Goal: Information Seeking & Learning: Stay updated

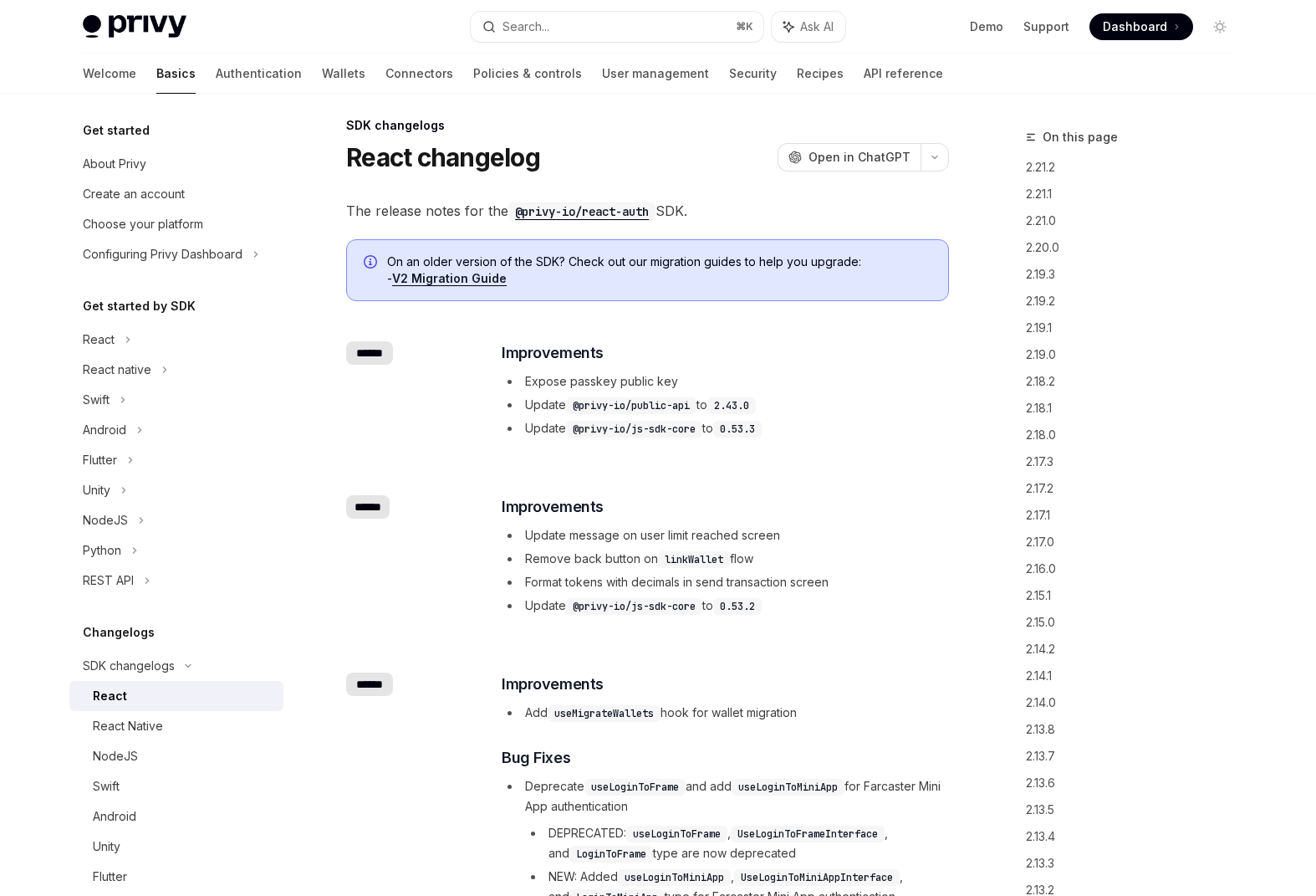
scroll to position [12, 0]
drag, startPoint x: 581, startPoint y: 377, endPoint x: 639, endPoint y: 359, distance: 60.7
click at [613, 364] on div "​ Improvements Expose passkey public key Update @privy-io/public-api to 2.43.0 …" at bounding box center [724, 389] width 445 height 97
click at [943, 160] on icon "button" at bounding box center [935, 157] width 20 height 6
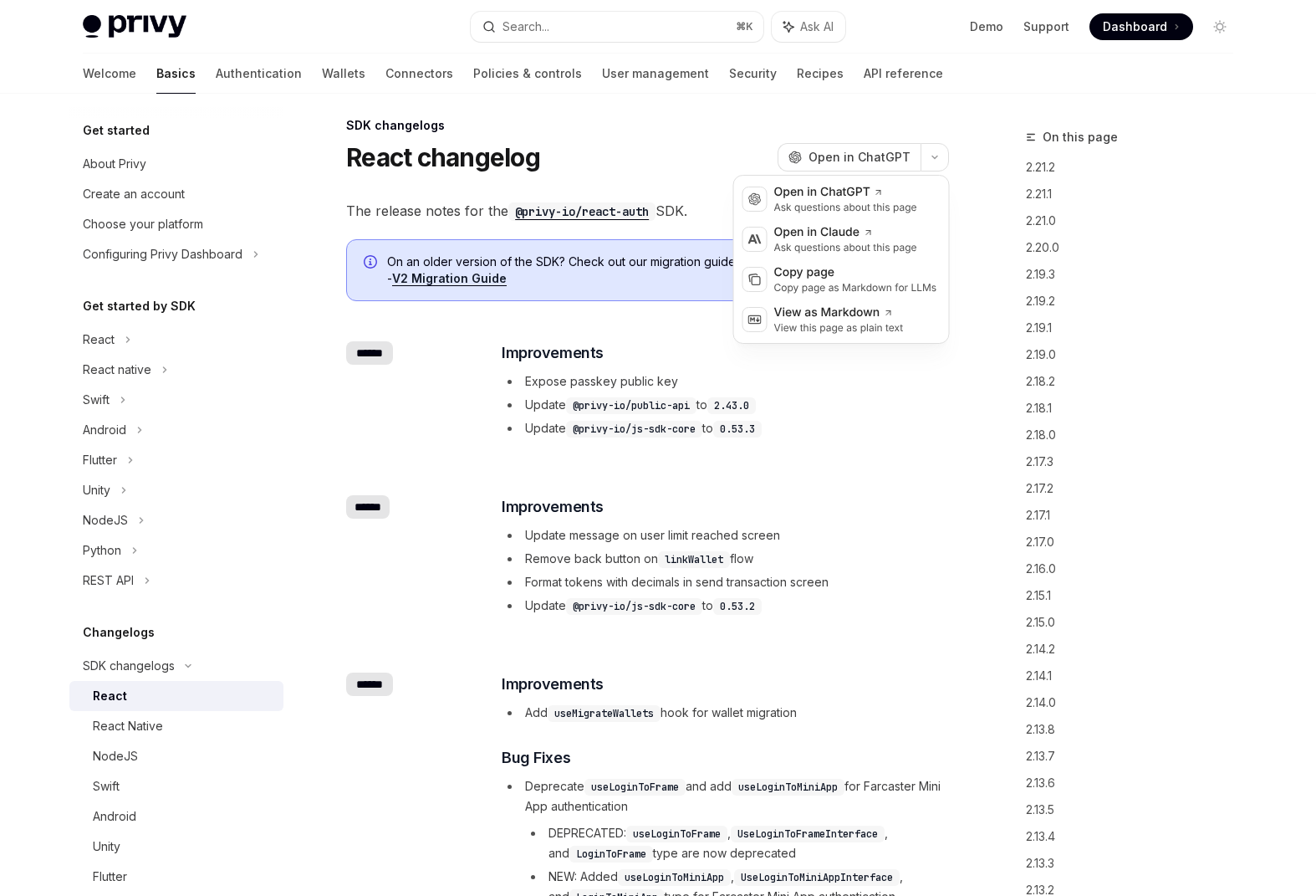
click at [873, 414] on ul "Expose passkey public key Update @privy-io/public-api to 2.43.0 Update @privy-i…" at bounding box center [724, 404] width 445 height 67
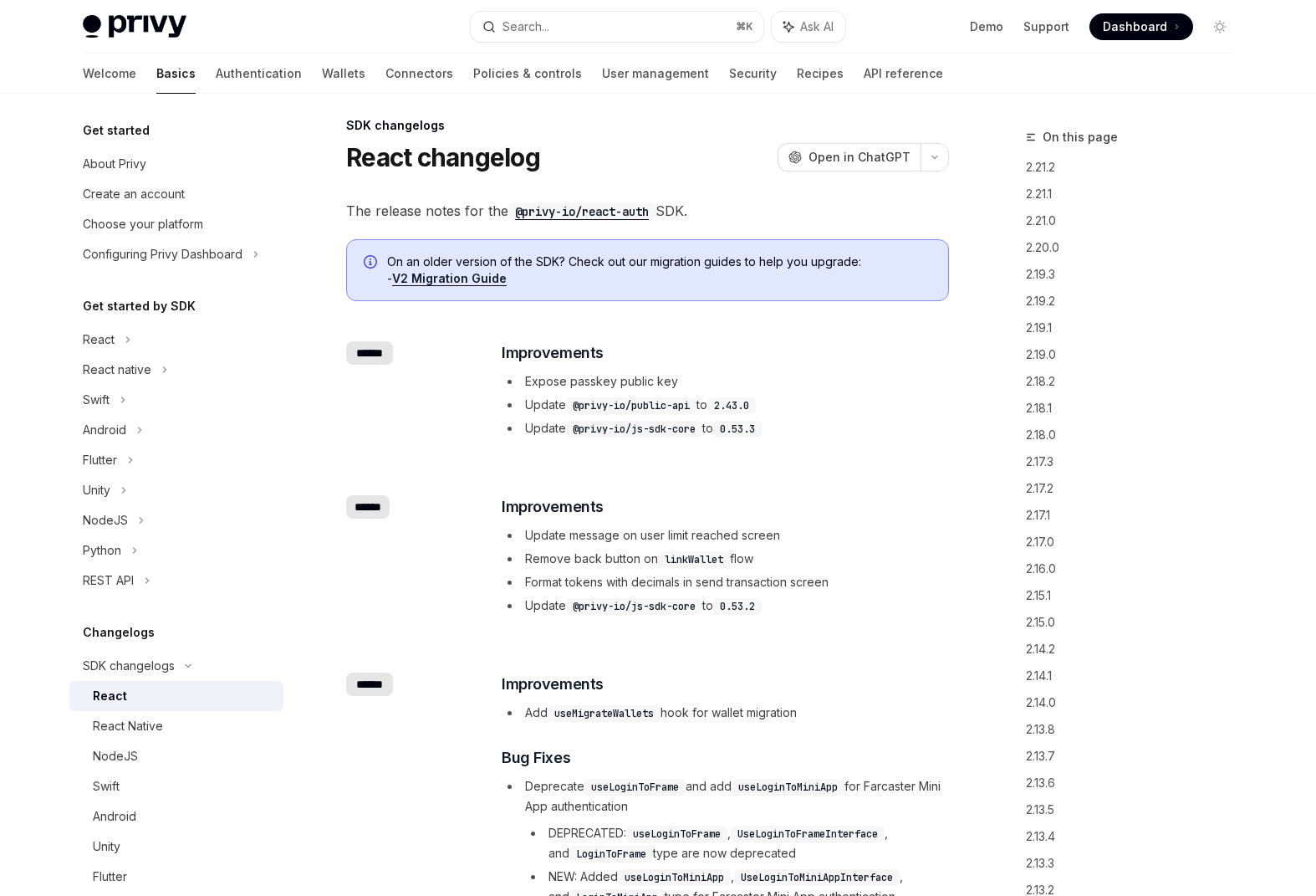
click at [864, 419] on li "Update @privy-io/js-sdk-core to 0.53.3" at bounding box center [724, 428] width 445 height 20
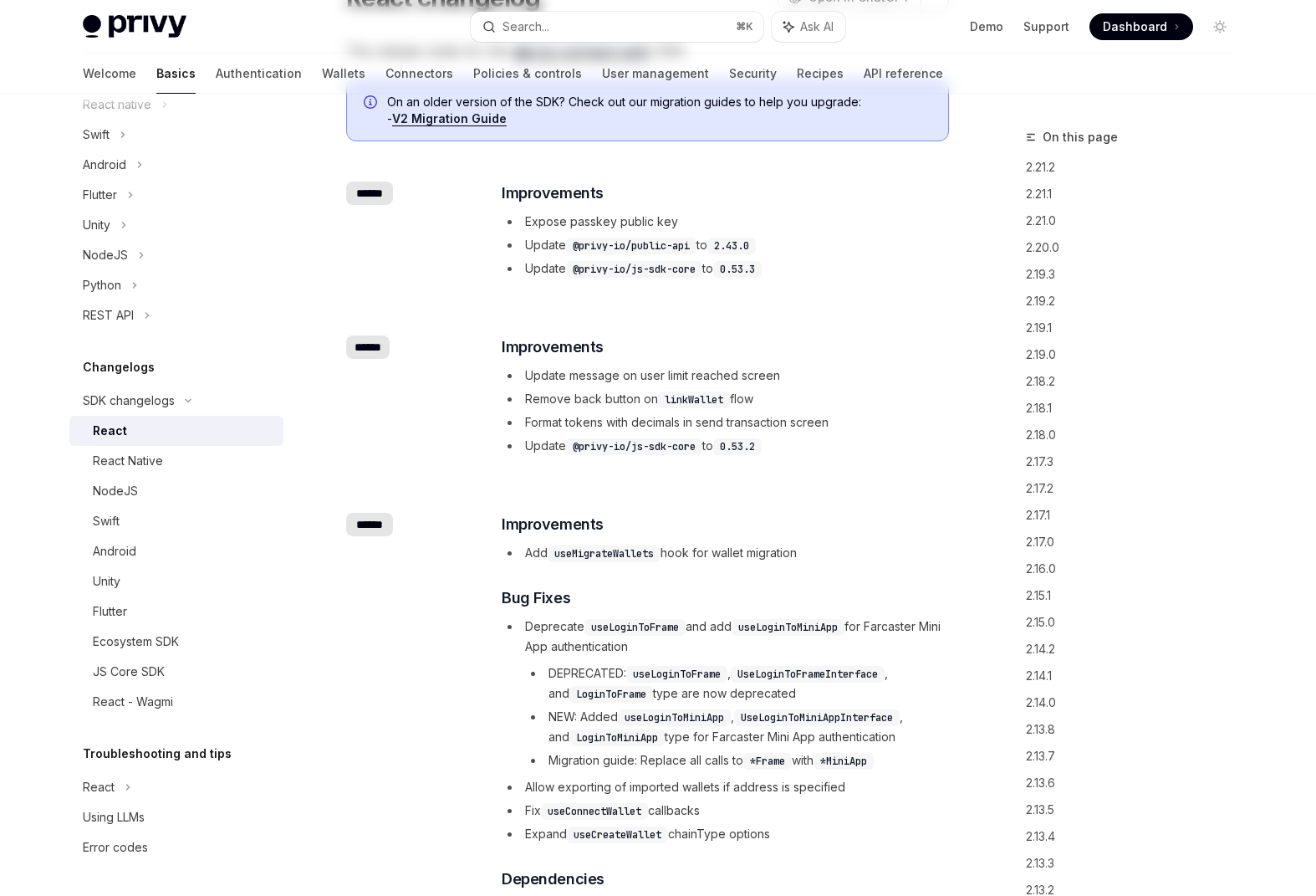
scroll to position [0, 0]
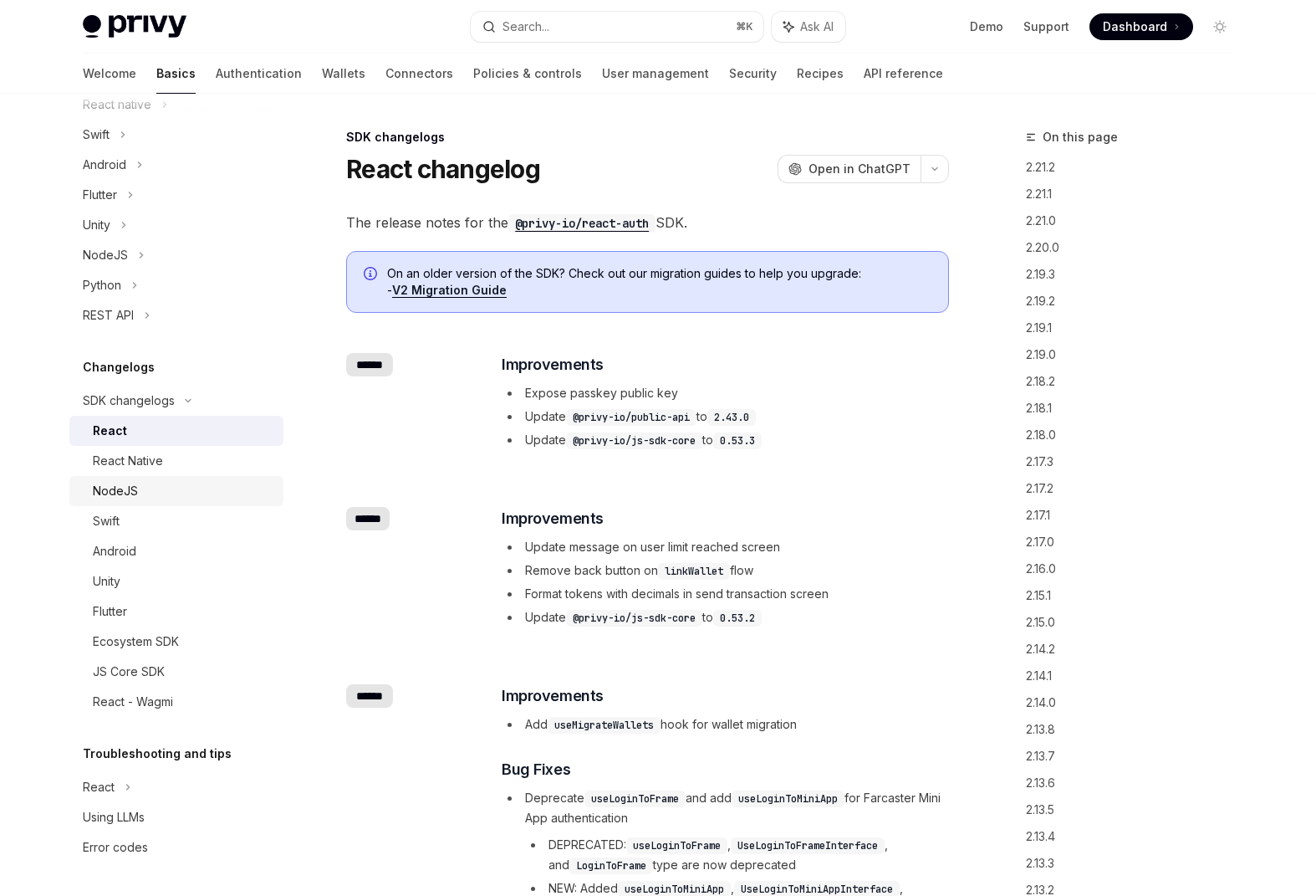
click at [197, 480] on link "NodeJS" at bounding box center [177, 491] width 214 height 30
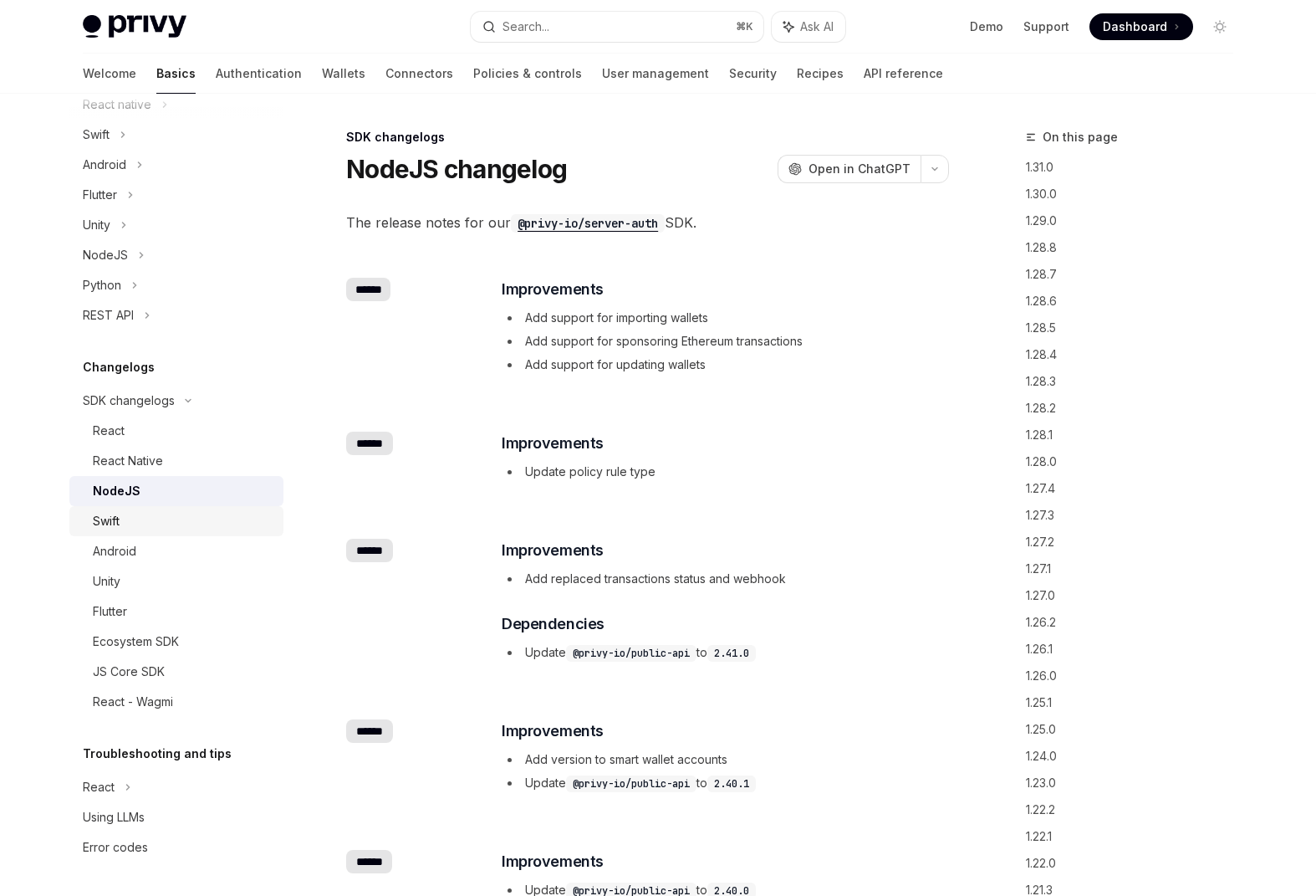
click at [133, 529] on div "Swift" at bounding box center [182, 521] width 180 height 20
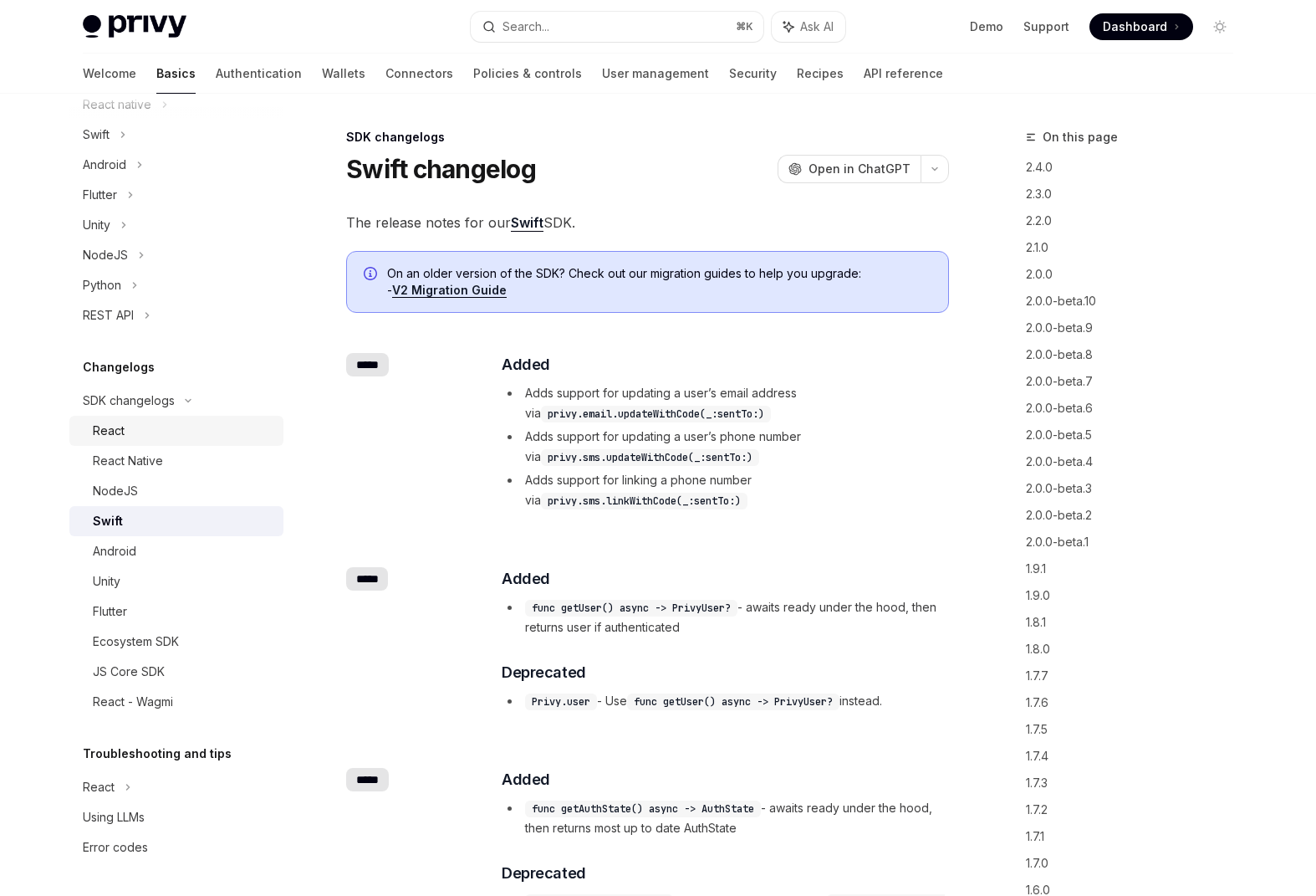
click at [117, 444] on link "React" at bounding box center [177, 430] width 214 height 30
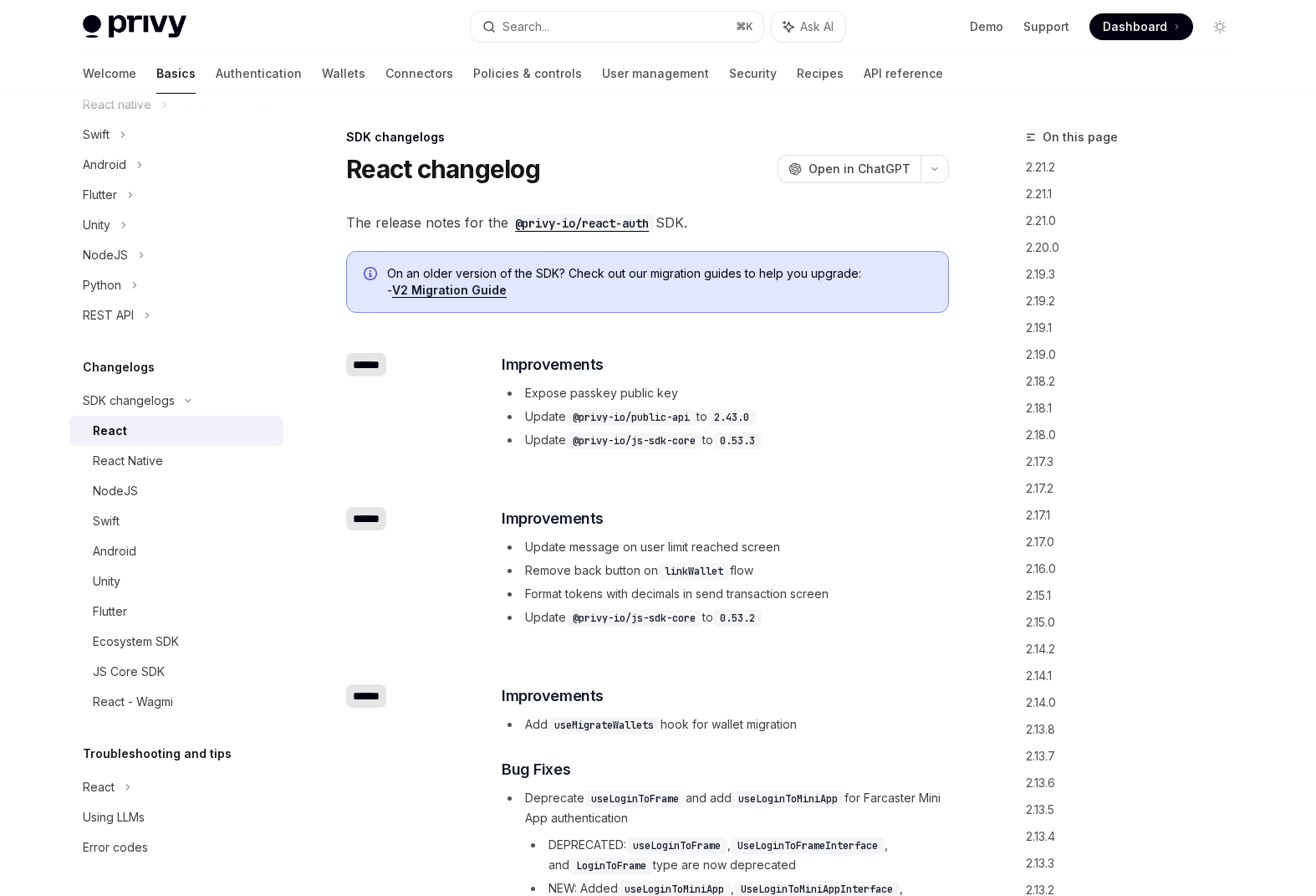
click at [151, 423] on div "React" at bounding box center [182, 431] width 180 height 20
type textarea "*"
click at [149, 458] on div "React Native" at bounding box center [127, 461] width 70 height 20
